Goal: Task Accomplishment & Management: Use online tool/utility

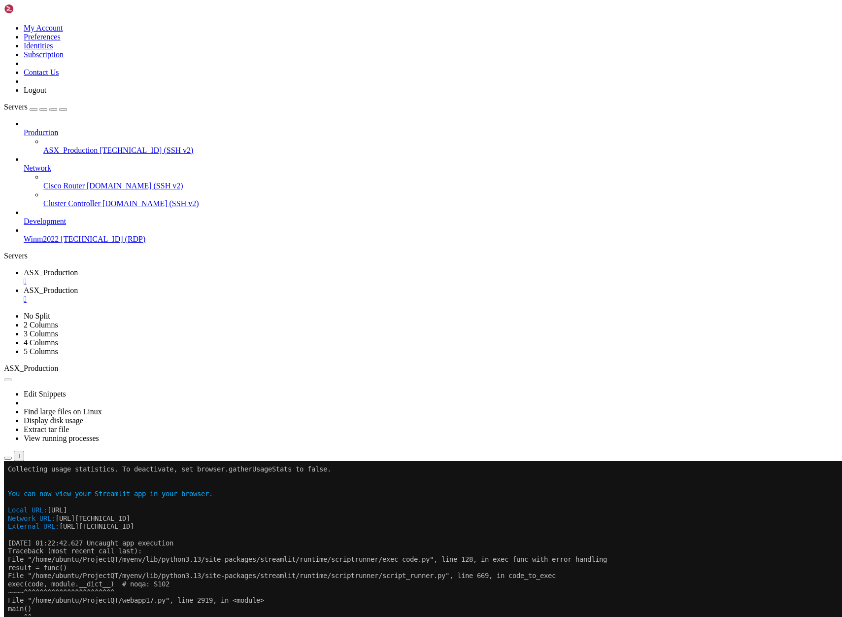
scroll to position [1140, 0]
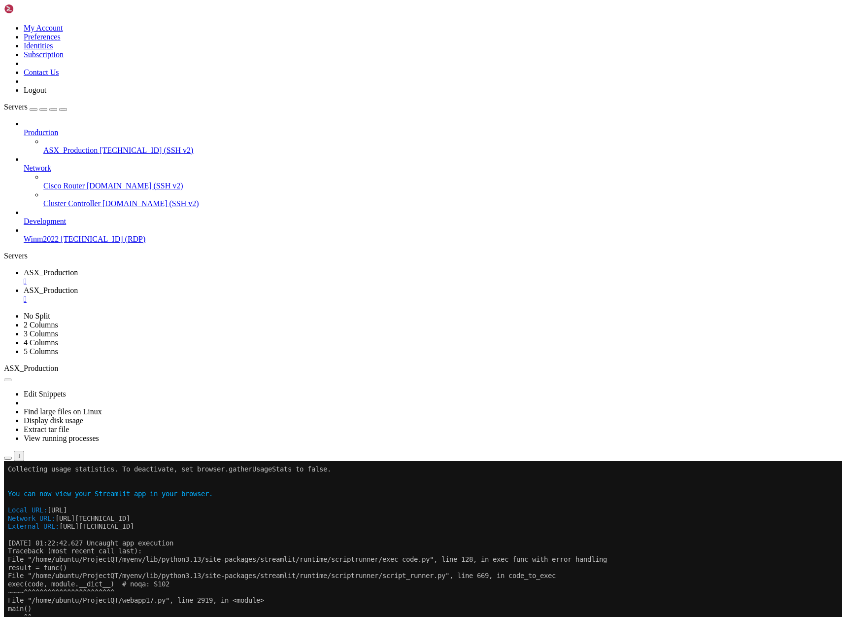
scroll to position [1156, 0]
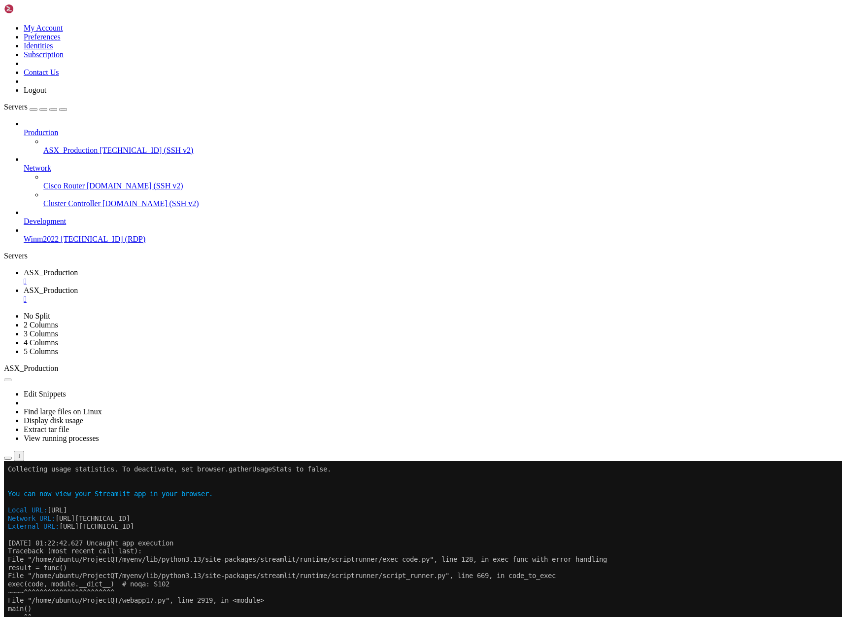
scroll to position [1156, 0]
click at [78, 268] on span "ASX_Production" at bounding box center [51, 272] width 54 height 8
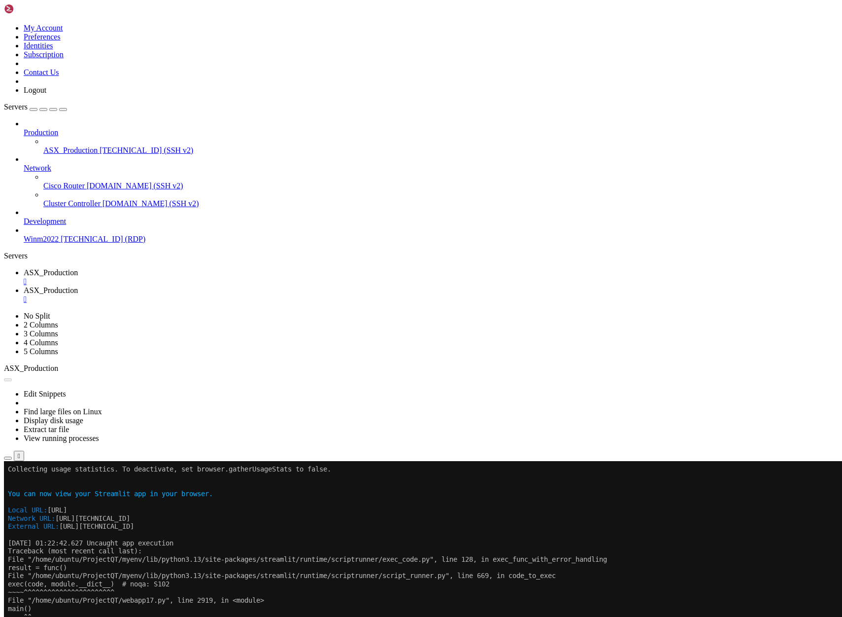
click at [78, 286] on span "ASX_Production" at bounding box center [51, 290] width 54 height 8
click at [164, 268] on link "ASX_Production " at bounding box center [431, 277] width 815 height 18
click at [78, 286] on span "ASX_Production" at bounding box center [51, 290] width 54 height 8
click at [78, 268] on span "ASX_Production" at bounding box center [51, 272] width 54 height 8
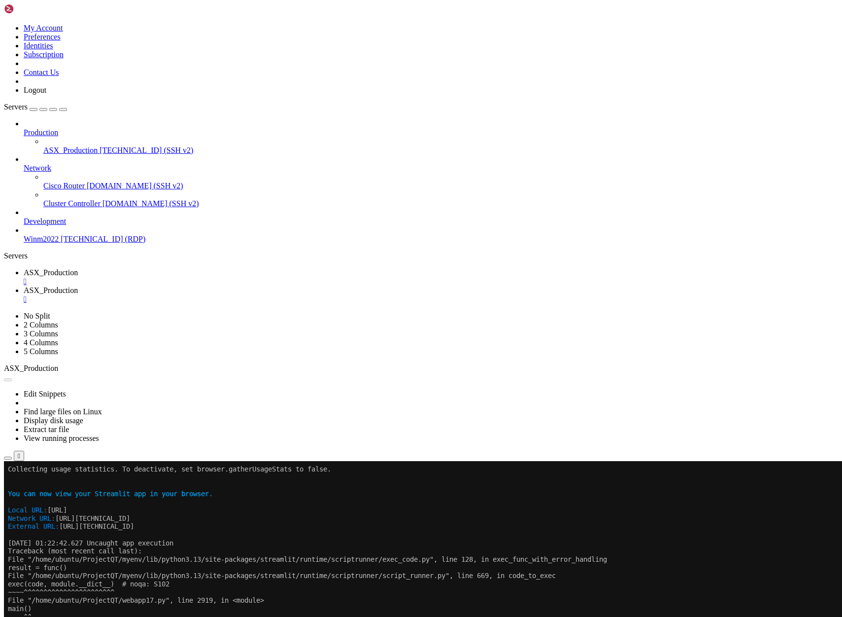
click at [43, 488] on button "Reconnect" at bounding box center [23, 493] width 39 height 10
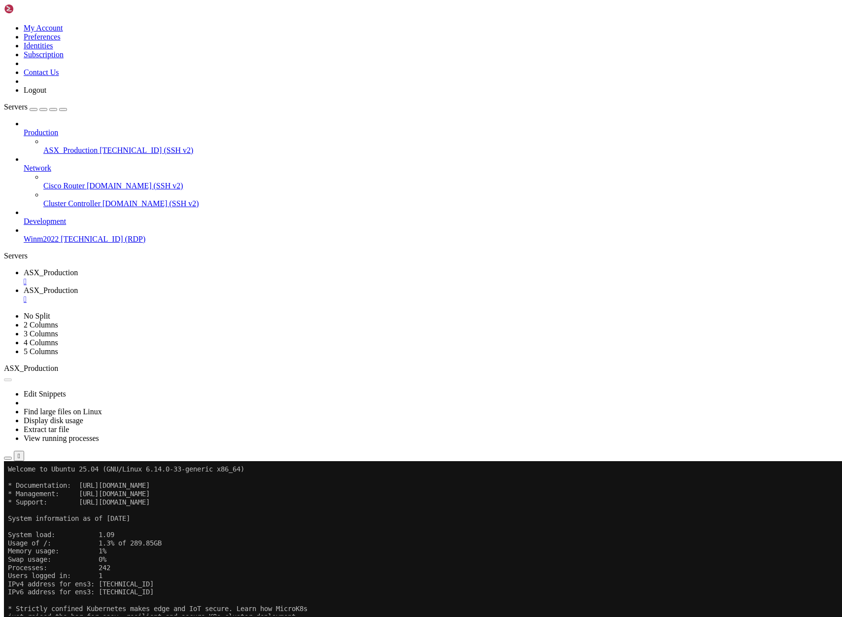
click at [43, 488] on button "Reconnect" at bounding box center [23, 493] width 39 height 10
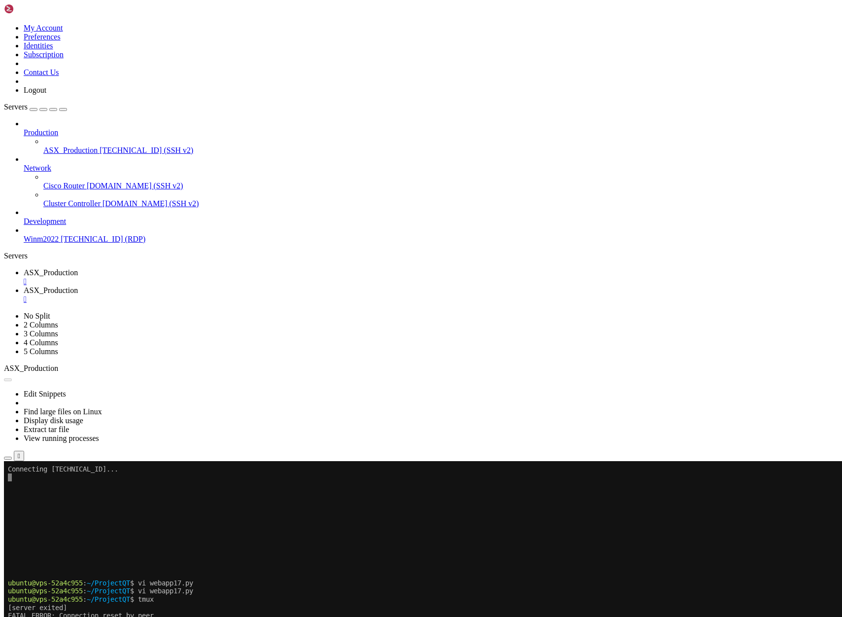
click at [247, 286] on link "ASX_Production " at bounding box center [431, 295] width 815 height 18
click at [43, 594] on button "Reconnect" at bounding box center [23, 599] width 39 height 10
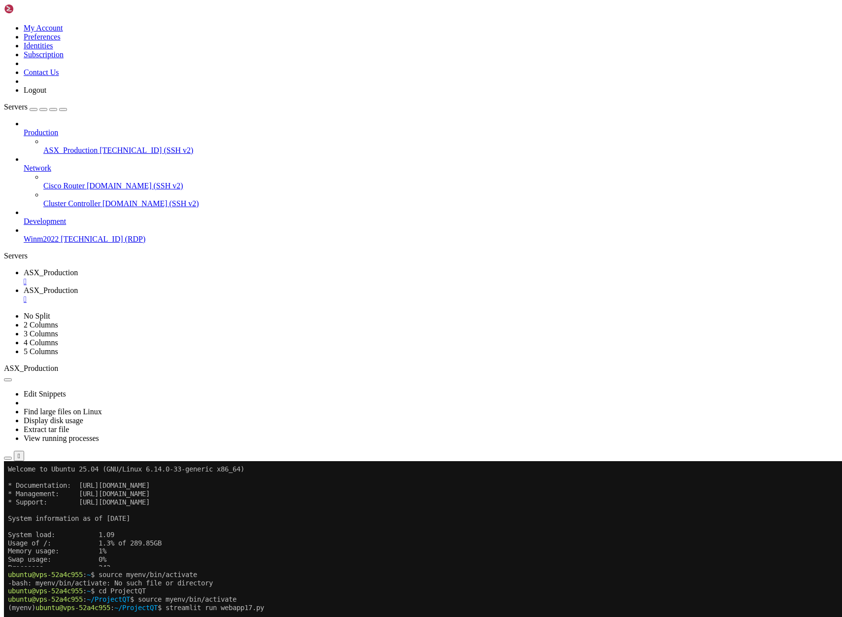
click at [8, 563] on icon "button" at bounding box center [8, 563] width 0 height 0
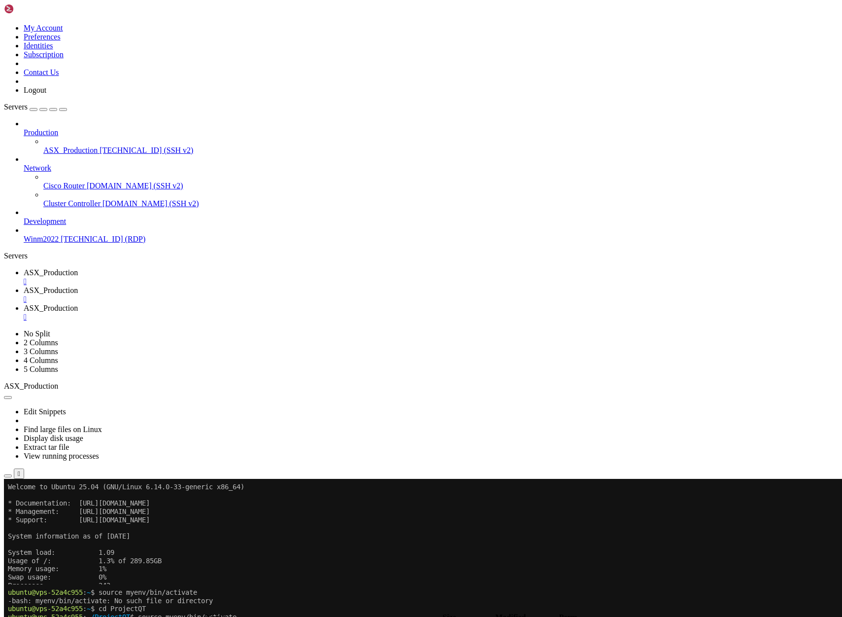
type input "/home/ubuntu/ProjectQT"
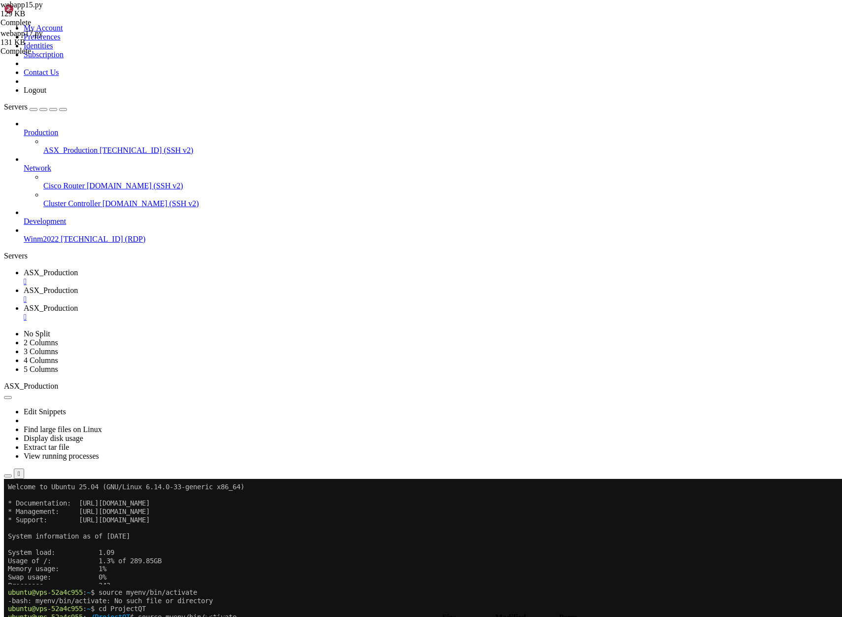
click at [78, 286] on span "ASX_Production" at bounding box center [51, 290] width 54 height 8
click at [78, 268] on span "ASX_Production" at bounding box center [51, 272] width 54 height 8
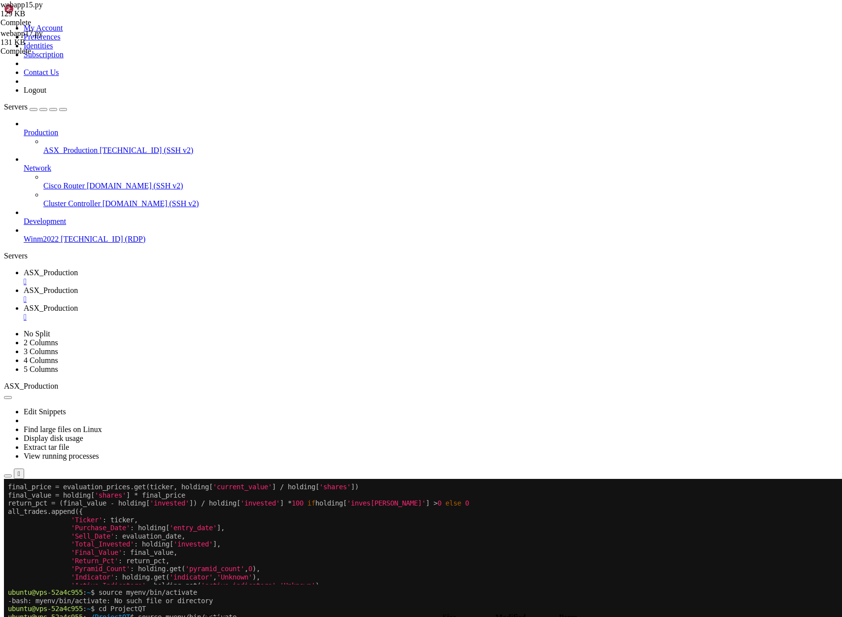
scroll to position [8, 0]
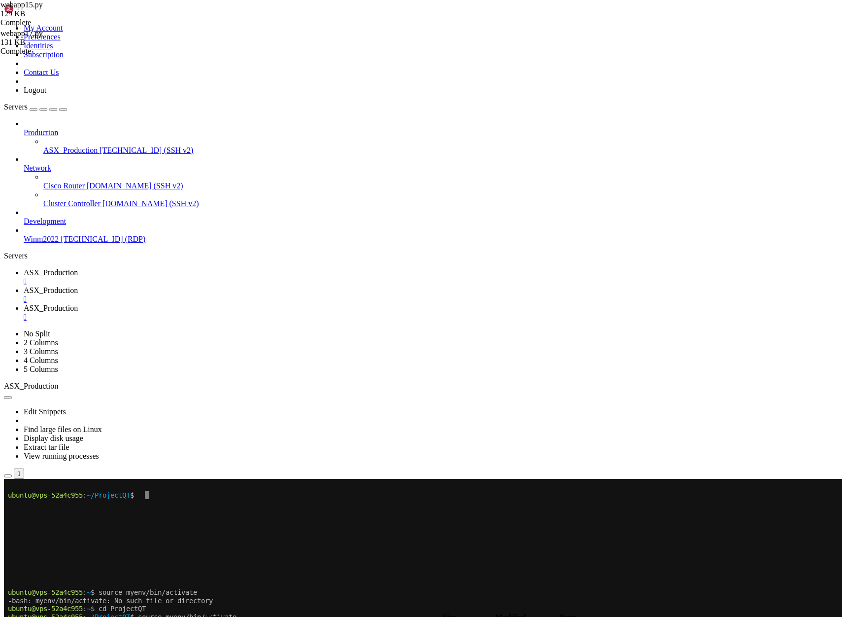
click at [78, 286] on span "ASX_Production" at bounding box center [51, 290] width 54 height 8
drag, startPoint x: 173, startPoint y: 10, endPoint x: 179, endPoint y: 7, distance: 6.6
click at [78, 268] on span "ASX_Production" at bounding box center [51, 272] width 54 height 8
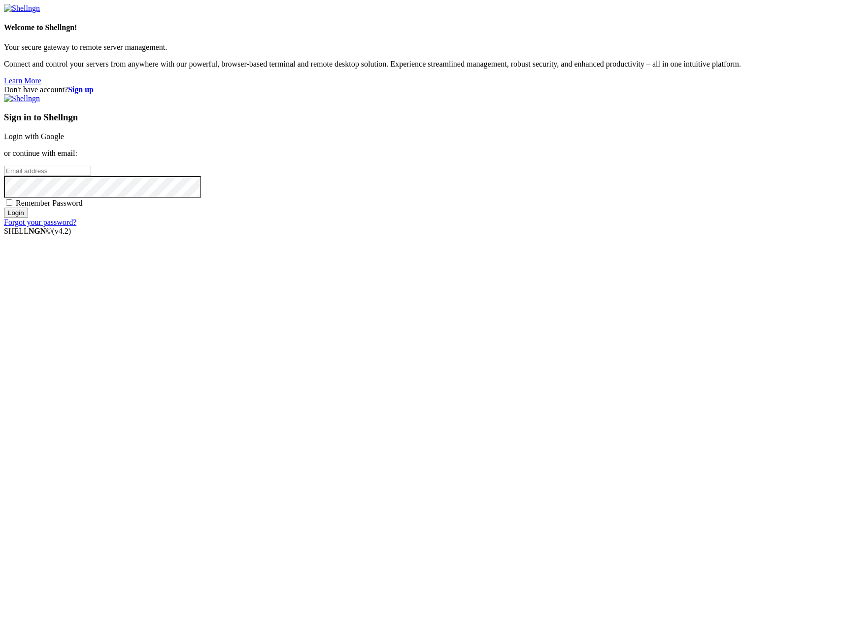
click at [91, 176] on input "email" at bounding box center [47, 171] width 87 height 10
type input "[PERSON_NAME][EMAIL_ADDRESS][DOMAIN_NAME]"
drag, startPoint x: 710, startPoint y: 273, endPoint x: 712, endPoint y: 268, distance: 5.5
click at [712, 227] on div "Don't have account? Sign up Sign in to Shellngn Login with Google or continue w…" at bounding box center [421, 155] width 834 height 141
click at [4, 208] on input "Login" at bounding box center [16, 213] width 24 height 10
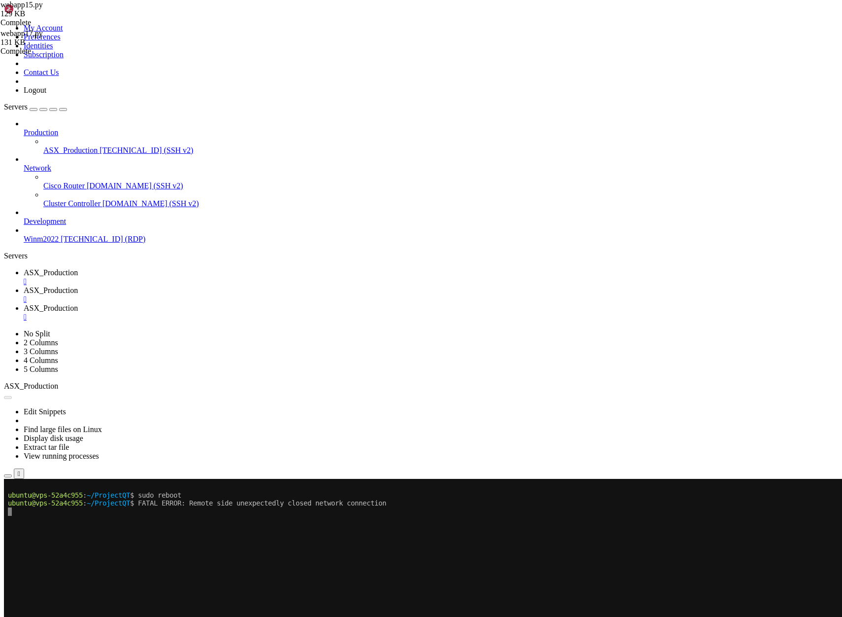
scroll to position [1164, 0]
click at [78, 304] on span "ASX_Production" at bounding box center [51, 308] width 54 height 8
drag, startPoint x: 370, startPoint y: 11, endPoint x: 341, endPoint y: 11, distance: 29.1
click at [371, 312] on div "" at bounding box center [431, 316] width 815 height 9
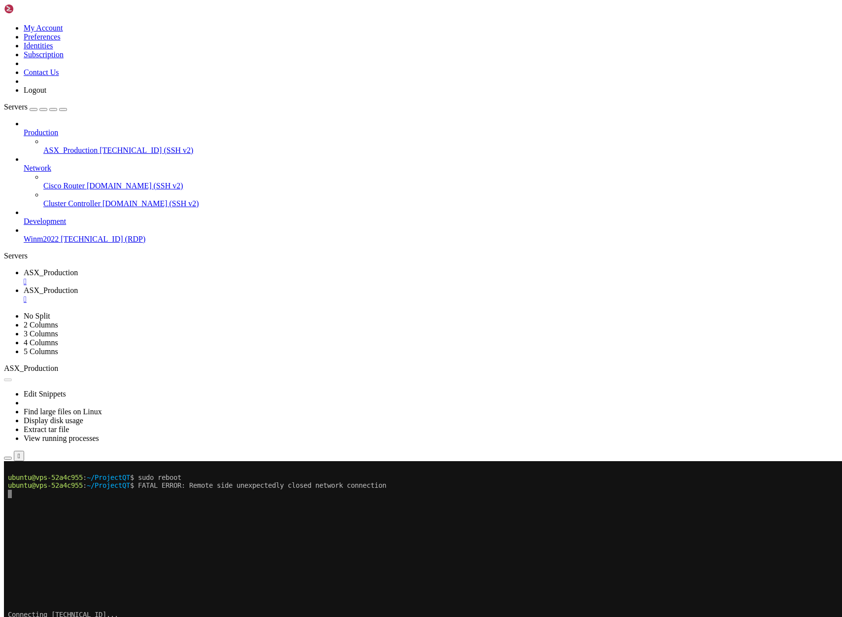
click at [78, 268] on span "ASX_Production" at bounding box center [51, 272] width 54 height 8
click at [43, 488] on button "Reconnect" at bounding box center [23, 493] width 39 height 10
